Goal: Check status: Check status

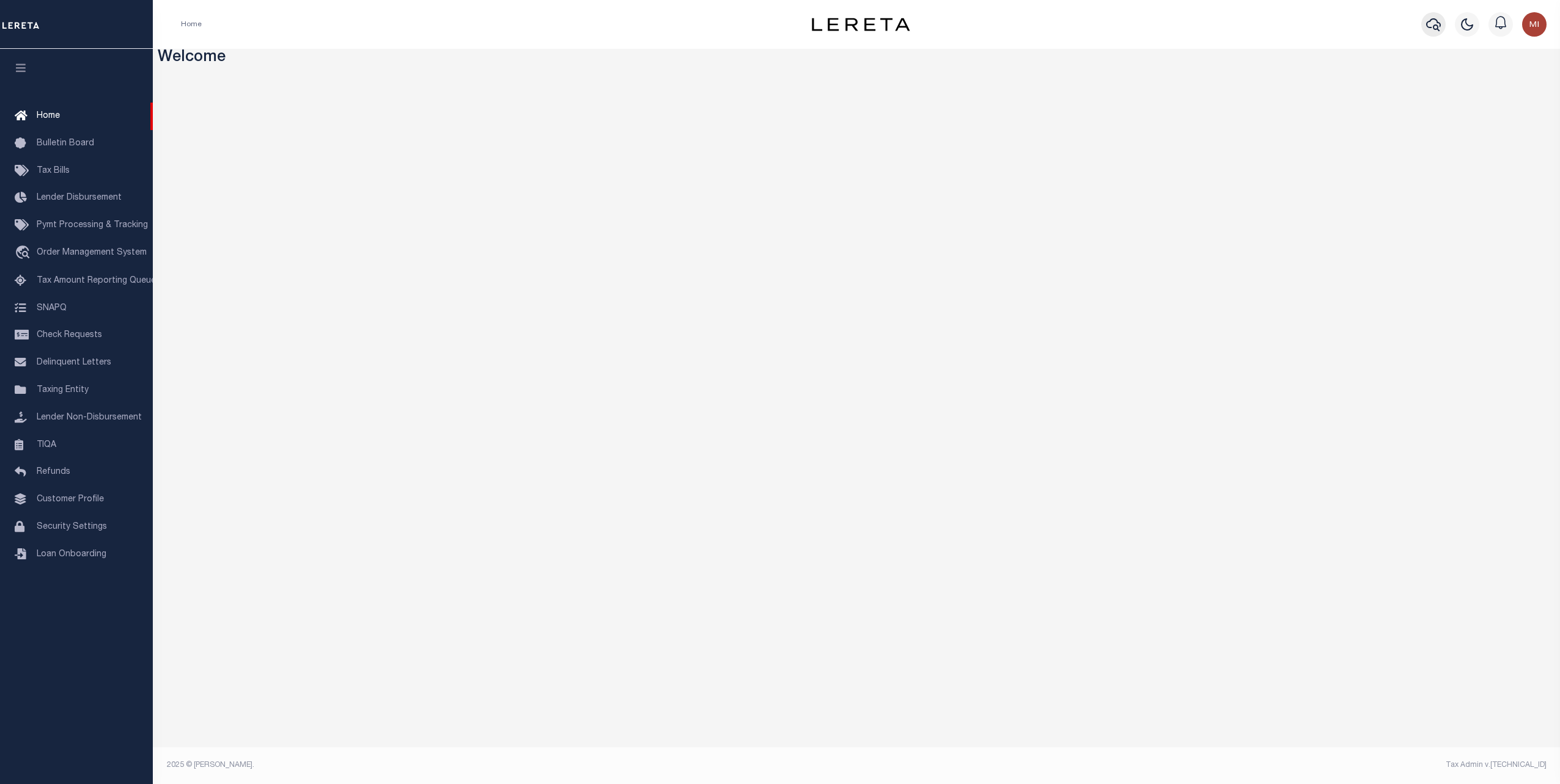
click at [1426, 28] on icon "button" at bounding box center [1433, 25] width 15 height 15
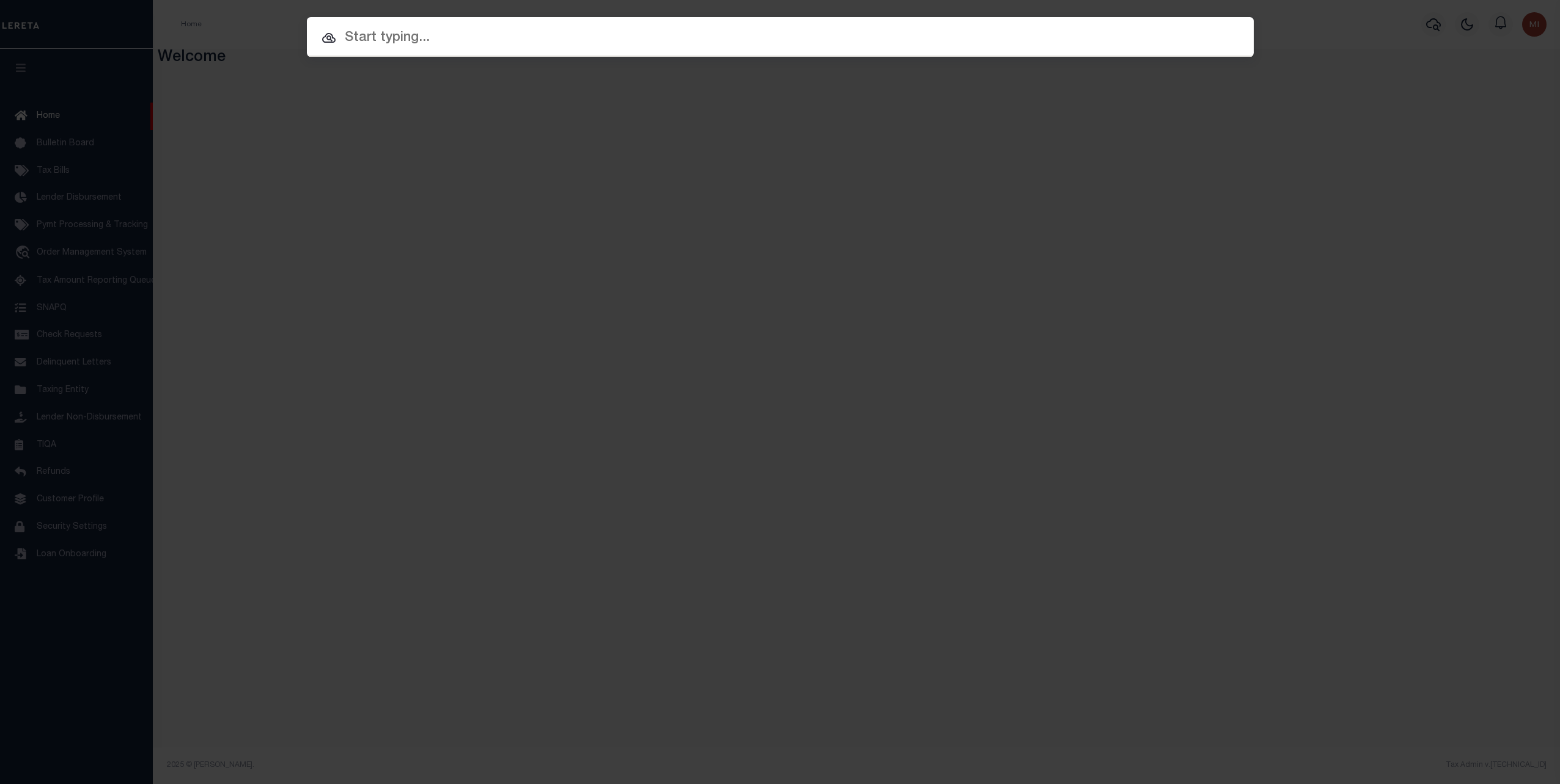
click at [700, 38] on input "text" at bounding box center [780, 38] width 946 height 22
paste input "2818109"
type input "2818109"
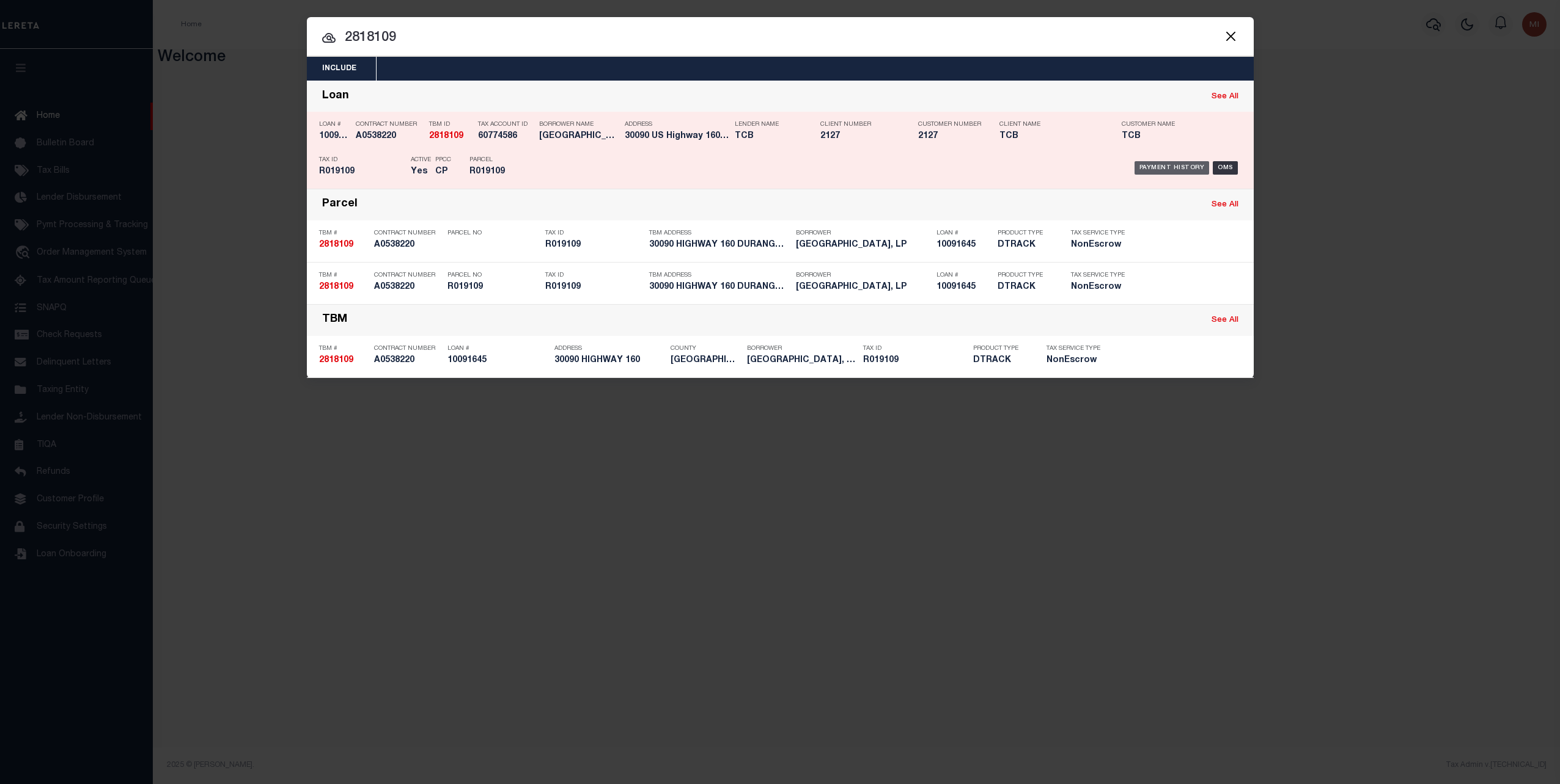
click at [1166, 162] on div "Payment History" at bounding box center [1172, 168] width 75 height 13
